Goal: Transaction & Acquisition: Purchase product/service

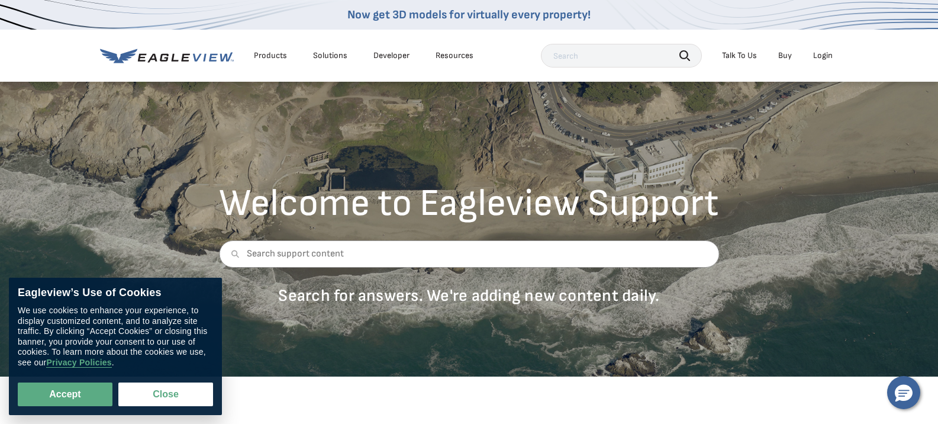
click at [824, 57] on div "Login" at bounding box center [823, 55] width 20 height 11
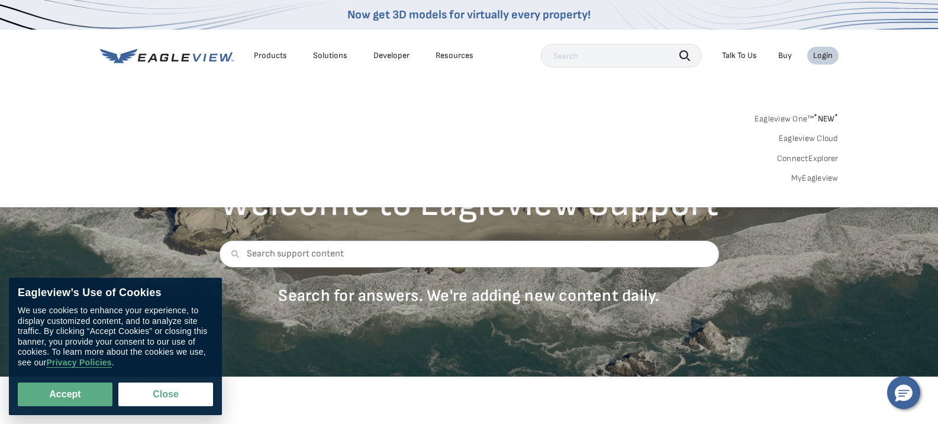
click at [816, 179] on link "MyEagleview" at bounding box center [814, 178] width 47 height 11
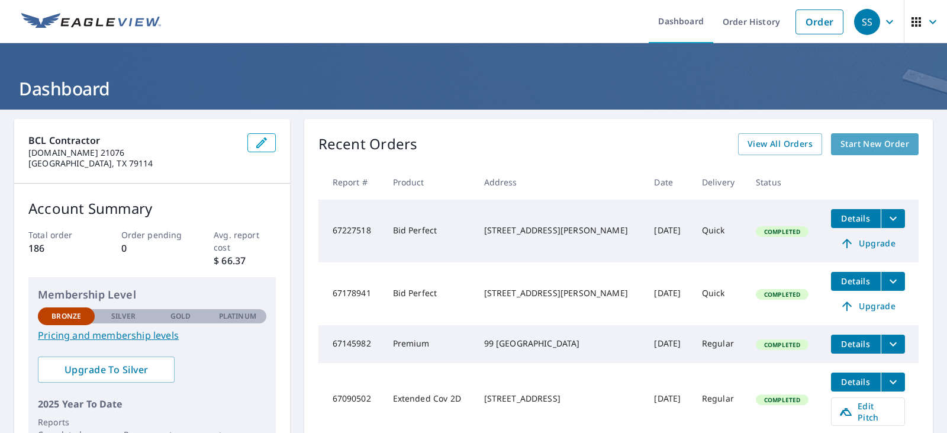
click at [866, 144] on span "Start New Order" at bounding box center [875, 144] width 69 height 15
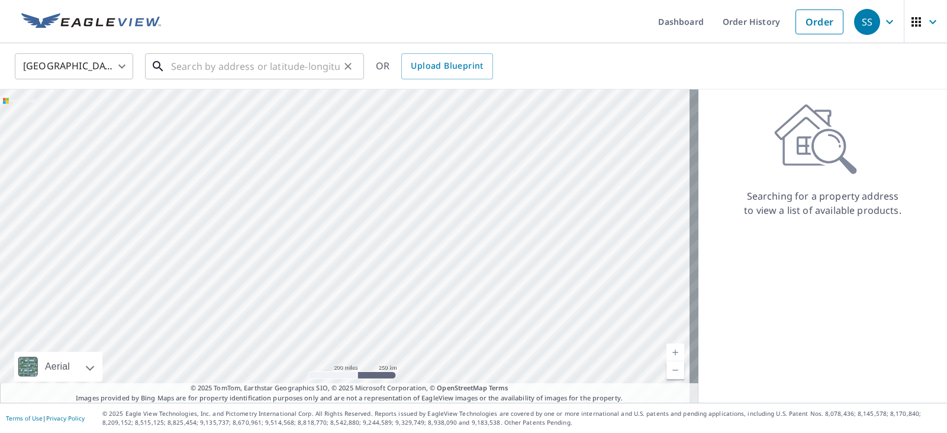
click at [253, 67] on input "text" at bounding box center [255, 66] width 169 height 33
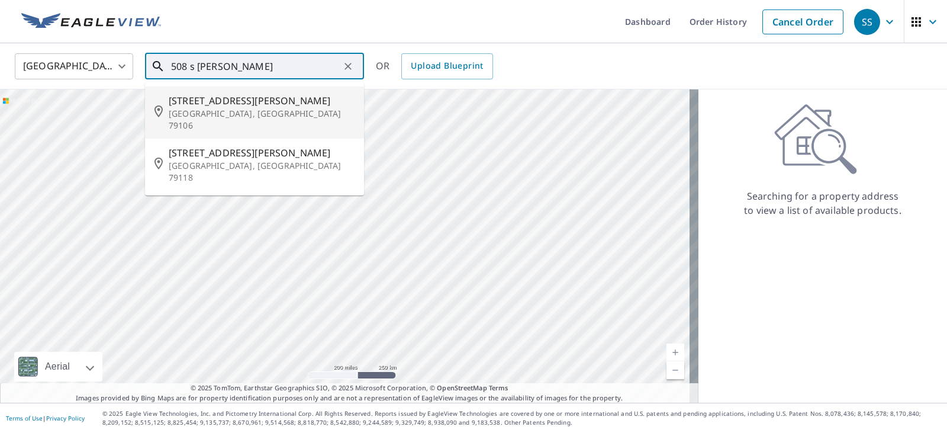
click at [198, 103] on span "[STREET_ADDRESS][PERSON_NAME]" at bounding box center [262, 101] width 186 height 14
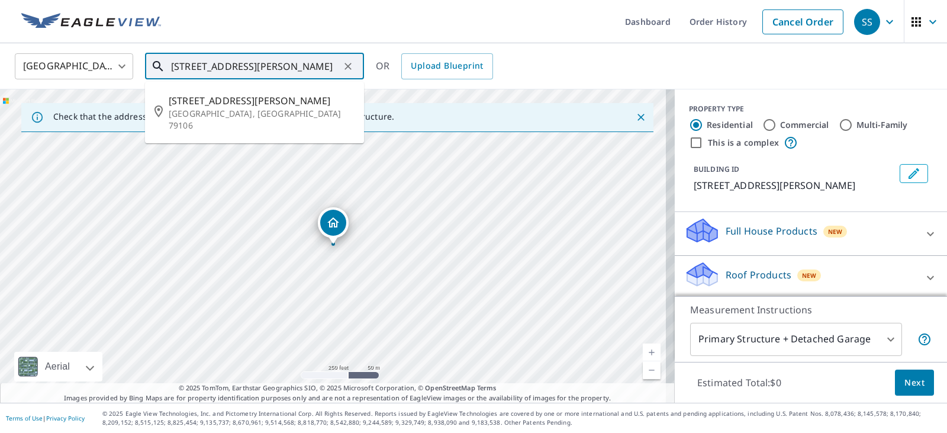
click at [195, 67] on input "[STREET_ADDRESS][PERSON_NAME]" at bounding box center [255, 66] width 169 height 33
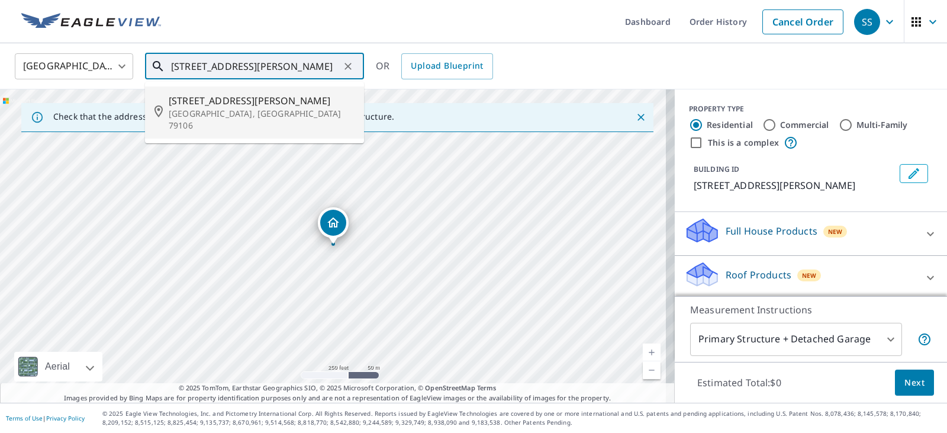
type input "[STREET_ADDRESS][PERSON_NAME]"
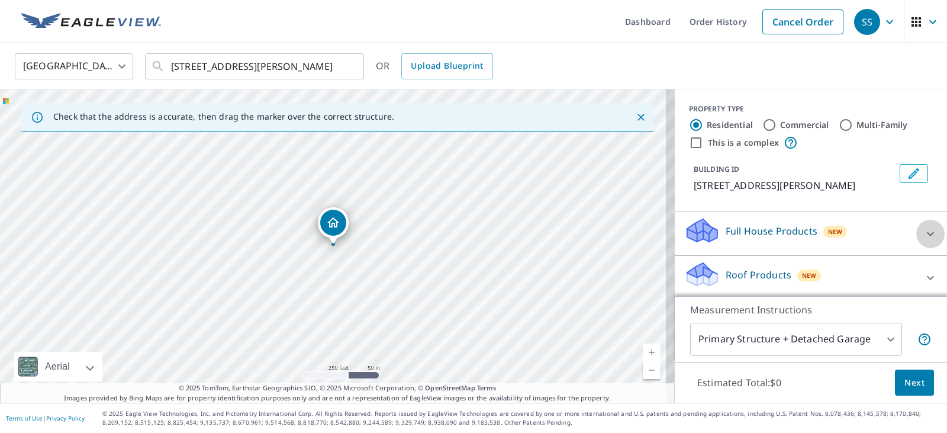
click at [927, 234] on icon at bounding box center [930, 233] width 7 height 4
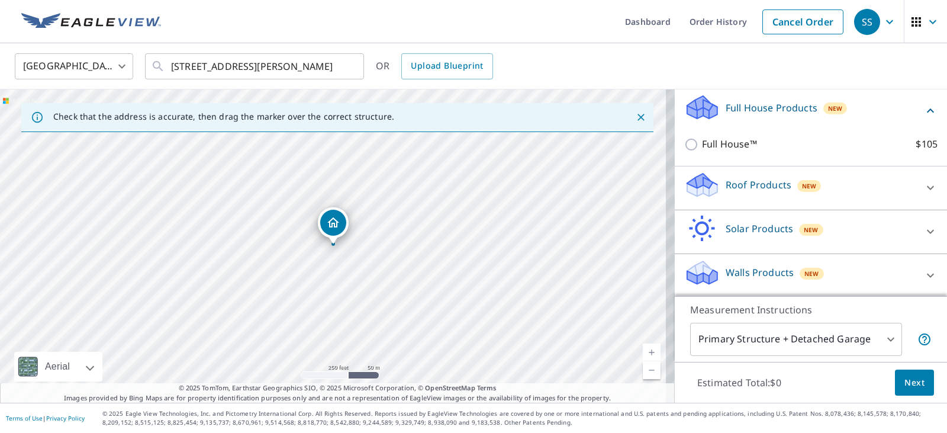
scroll to position [125, 0]
click at [923, 185] on icon at bounding box center [930, 186] width 14 height 14
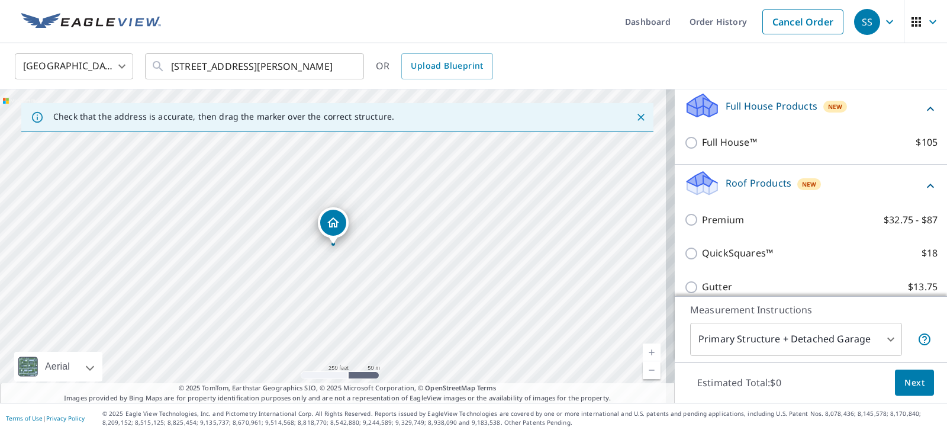
click at [332, 242] on div "Dropped pin, building 1, Residential property, 508 Crockett St Amarillo, TX 791…" at bounding box center [333, 238] width 15 height 12
